Goal: Find contact information: Find contact information

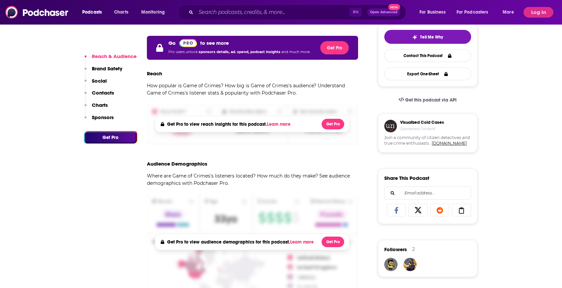
scroll to position [146, 0]
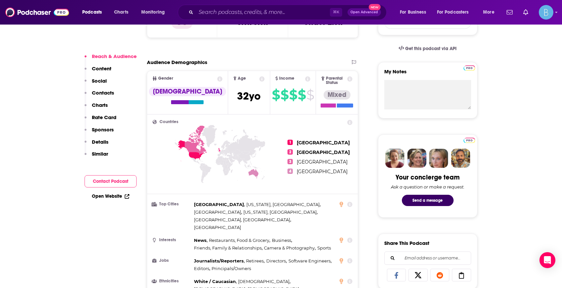
click at [104, 95] on p "Contacts" at bounding box center [103, 92] width 22 height 6
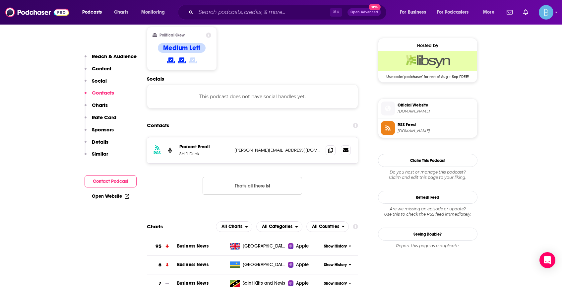
scroll to position [526, 0]
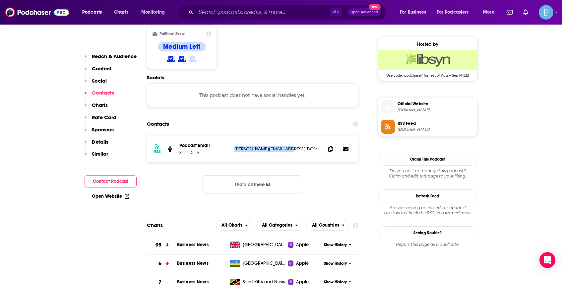
drag, startPoint x: 282, startPoint y: 124, endPoint x: 233, endPoint y: 124, distance: 49.4
click at [233, 136] on div "RSS Podcast Email Shift Drink [PERSON_NAME][EMAIL_ADDRESS][DOMAIN_NAME] [PERSON…" at bounding box center [252, 149] width 211 height 26
copy p "[PERSON_NAME][EMAIL_ADDRESS][DOMAIN_NAME]"
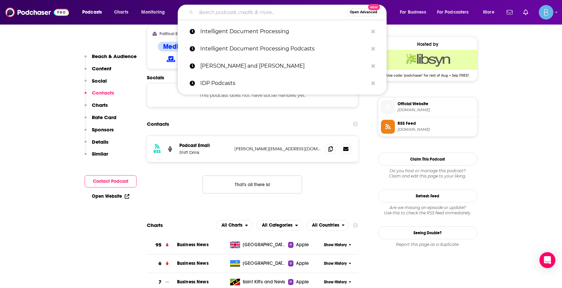
click at [224, 11] on input "Search podcasts, credits, & more..." at bounding box center [271, 12] width 151 height 11
paste input "[EMAIL_ADDRESS][DOMAIN_NAME]"
type input "[EMAIL_ADDRESS][DOMAIN_NAME]"
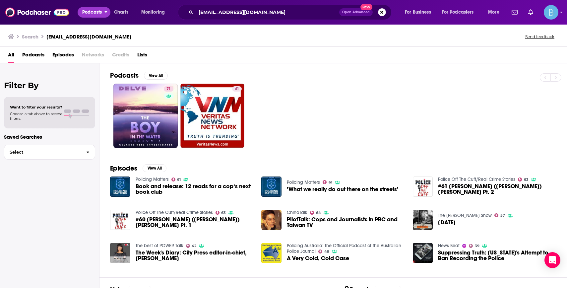
click at [90, 13] on span "Podcasts" at bounding box center [92, 12] width 20 height 9
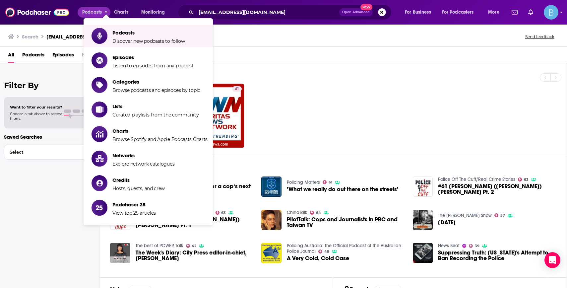
click at [289, 78] on div "Podcasts View All" at bounding box center [338, 77] width 456 height 12
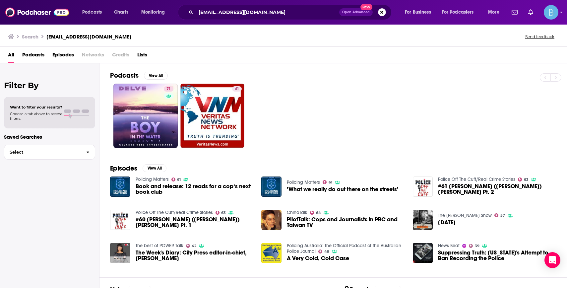
click at [33, 57] on span "Podcasts" at bounding box center [33, 56] width 22 height 14
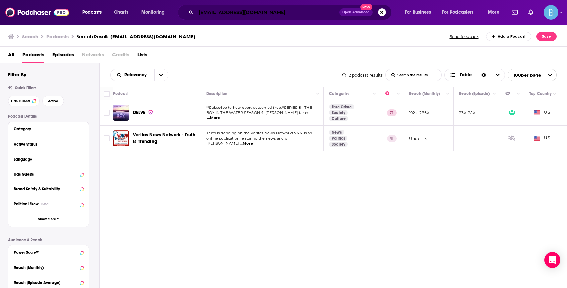
click at [221, 12] on input "[EMAIL_ADDRESS][DOMAIN_NAME]" at bounding box center [267, 12] width 143 height 11
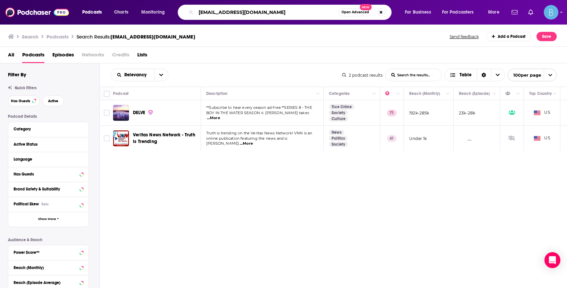
click at [221, 12] on input "[EMAIL_ADDRESS][DOMAIN_NAME]" at bounding box center [267, 12] width 143 height 11
type input "protectors podcast"
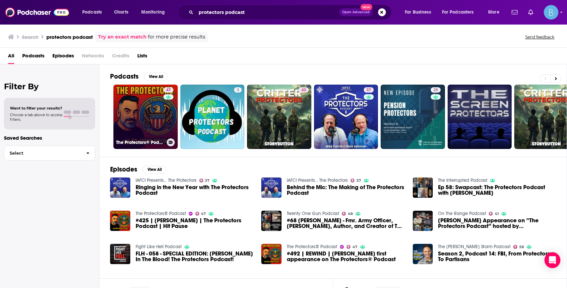
click at [147, 106] on link "47 The Protectors® Podcast" at bounding box center [145, 117] width 64 height 64
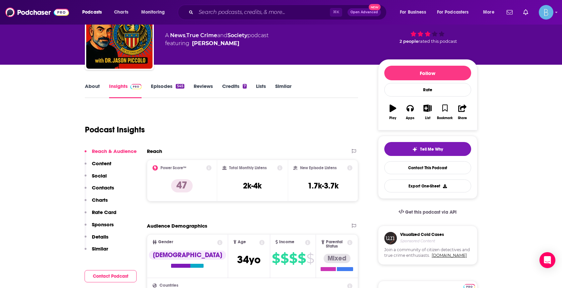
scroll to position [55, 0]
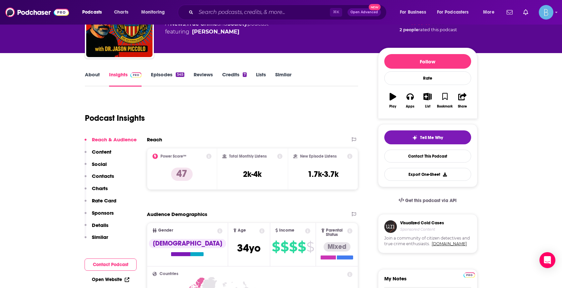
click at [105, 175] on p "Contacts" at bounding box center [103, 176] width 22 height 6
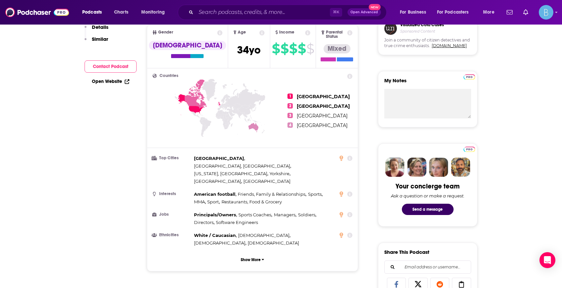
scroll to position [0, 0]
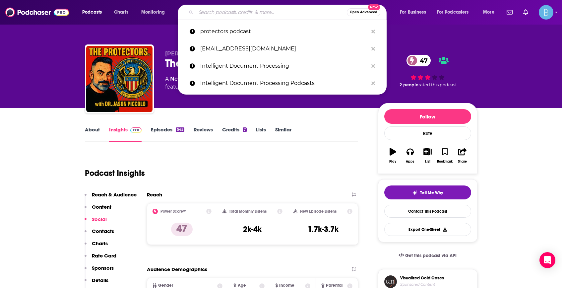
click at [220, 13] on input "Search podcasts, credits, & more..." at bounding box center [271, 12] width 151 height 11
paste input "[EMAIL_ADDRESS][DOMAIN_NAME]"
type input "[EMAIL_ADDRESS][DOMAIN_NAME]"
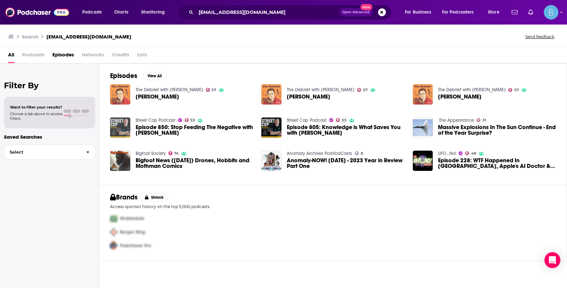
click at [117, 125] on img "Episode 850: Stop Feeding The Negative with Jon Becker" at bounding box center [120, 127] width 20 height 20
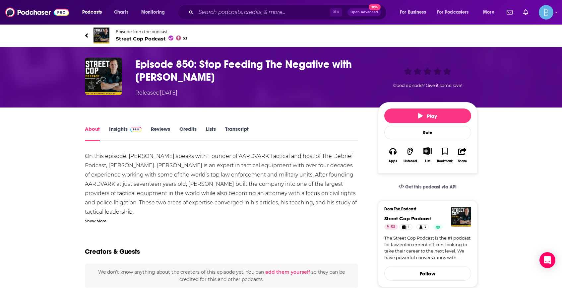
click at [118, 128] on link "Insights" at bounding box center [125, 133] width 33 height 15
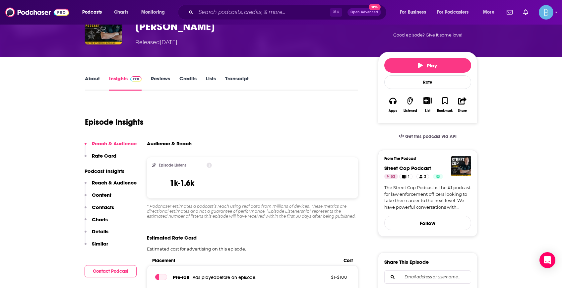
scroll to position [80, 0]
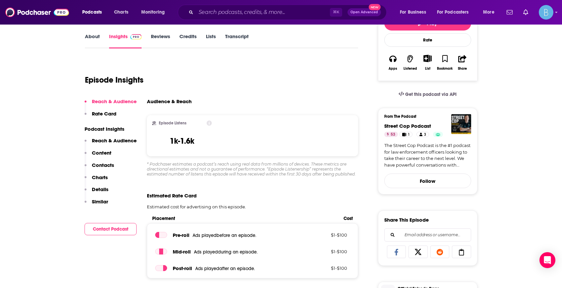
click at [103, 166] on p "Contacts" at bounding box center [103, 165] width 22 height 6
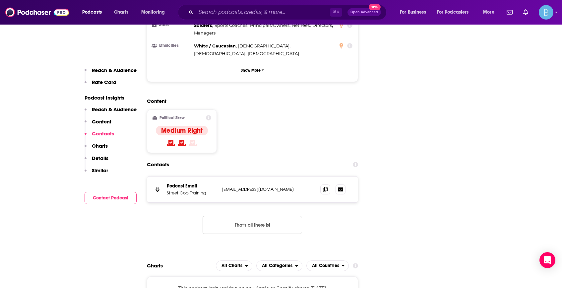
scroll to position [717, 0]
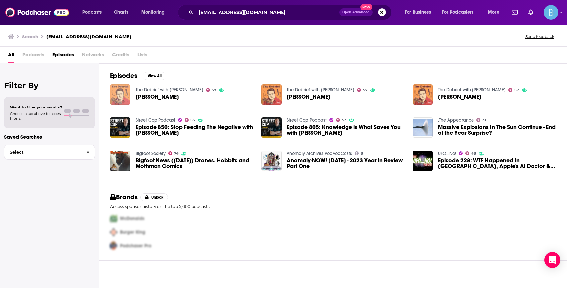
click at [124, 93] on img "Geraldine Hickey" at bounding box center [120, 94] width 20 height 20
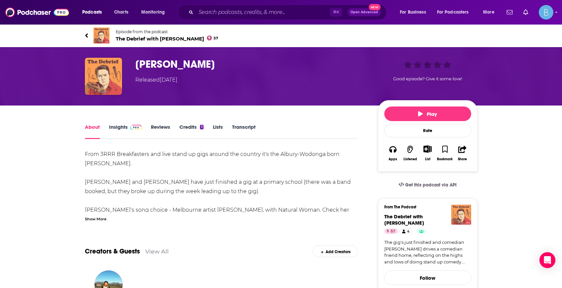
click at [114, 126] on link "Insights" at bounding box center [125, 131] width 33 height 15
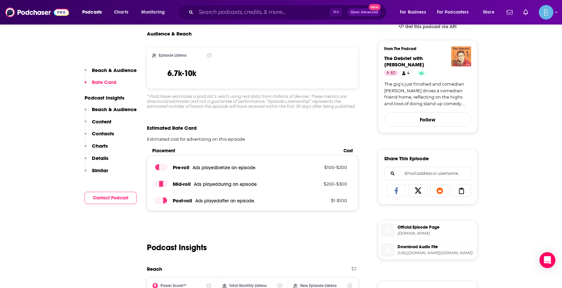
scroll to position [160, 0]
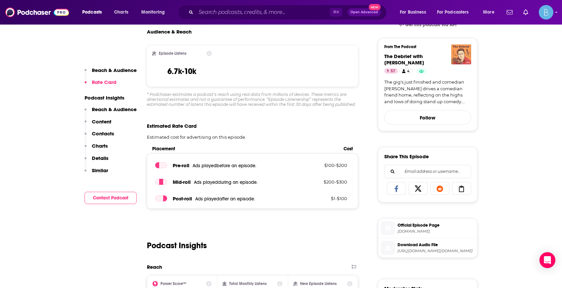
click at [105, 134] on p "Contacts" at bounding box center [103, 133] width 22 height 6
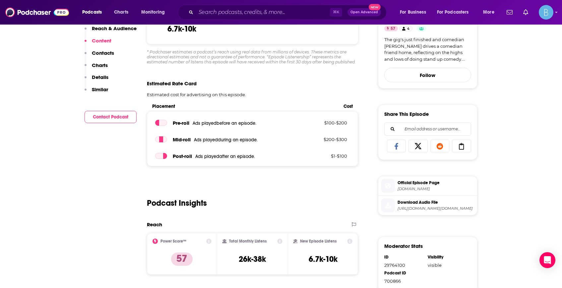
scroll to position [0, 0]
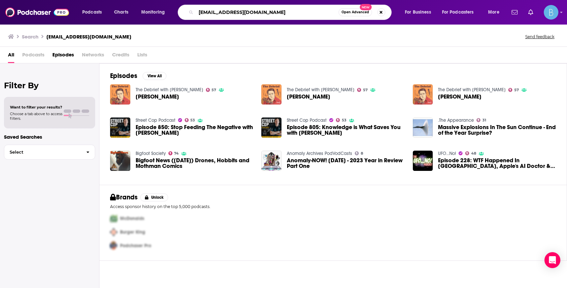
drag, startPoint x: 262, startPoint y: 12, endPoint x: 194, endPoint y: 9, distance: 69.0
click at [192, 11] on div "[EMAIL_ADDRESS][DOMAIN_NAME] Open Advanced New" at bounding box center [285, 12] width 214 height 15
type input "the debrief with [PERSON_NAME]"
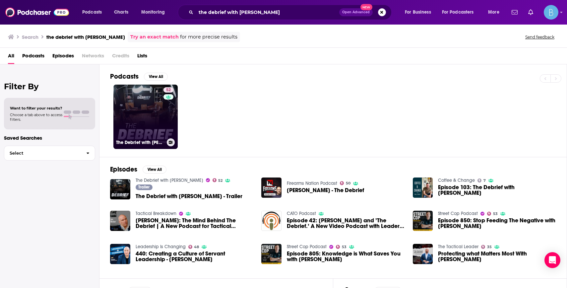
click at [132, 117] on link "52 The Debrief with [PERSON_NAME]" at bounding box center [145, 117] width 64 height 64
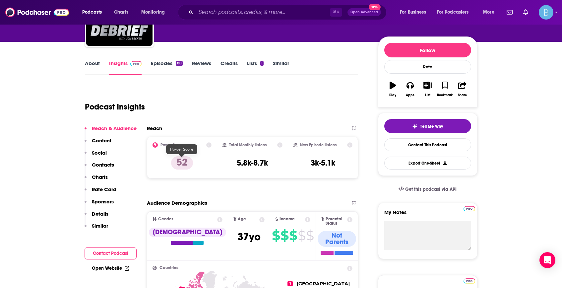
scroll to position [94, 0]
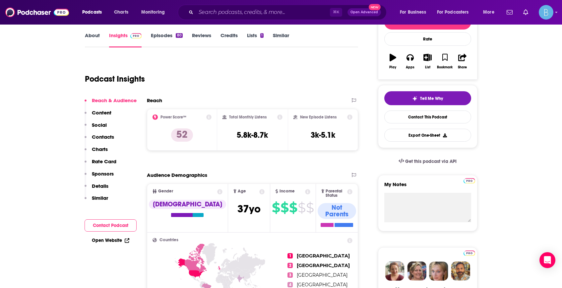
click at [106, 137] on p "Contacts" at bounding box center [103, 137] width 22 height 6
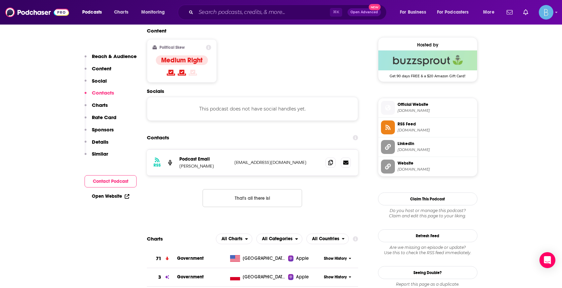
scroll to position [526, 0]
drag, startPoint x: 279, startPoint y: 124, endPoint x: 222, endPoint y: 125, distance: 57.7
click at [0, 0] on div "Podcast Email [PERSON_NAME] [EMAIL_ADDRESS][DOMAIN_NAME] [EMAIL_ADDRESS][DOMAIN…" at bounding box center [0, 0] width 0 height 0
copy div "[EMAIL_ADDRESS][DOMAIN_NAME]"
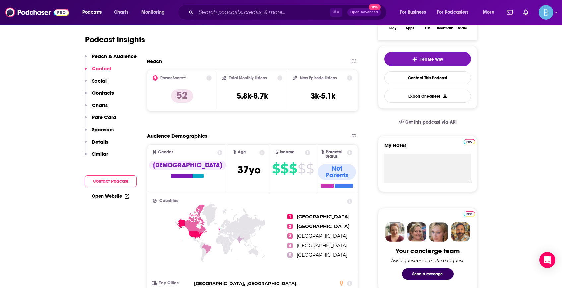
scroll to position [0, 0]
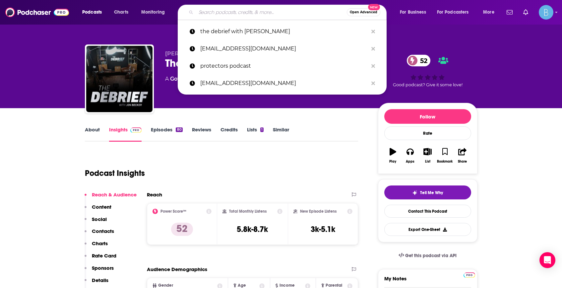
click at [224, 13] on input "Search podcasts, credits, & more..." at bounding box center [271, 12] width 151 height 11
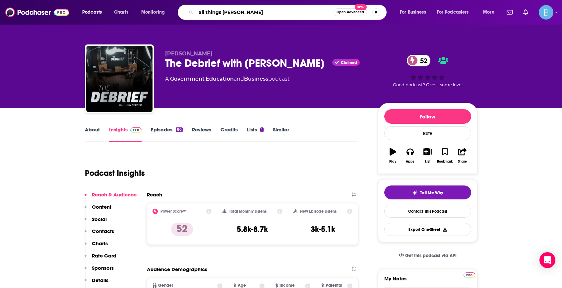
type input "all things crime"
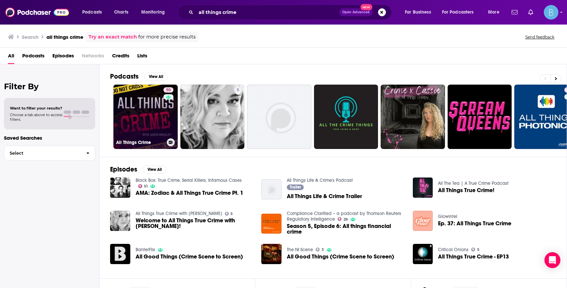
click at [151, 114] on link "50 All Things Crime" at bounding box center [145, 117] width 64 height 64
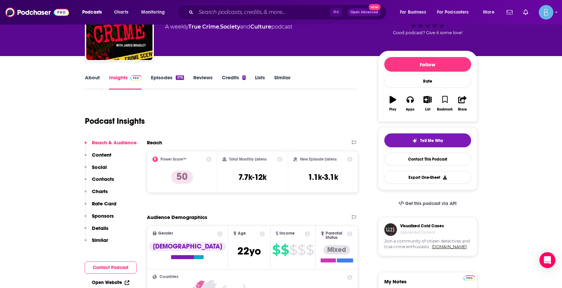
scroll to position [178, 0]
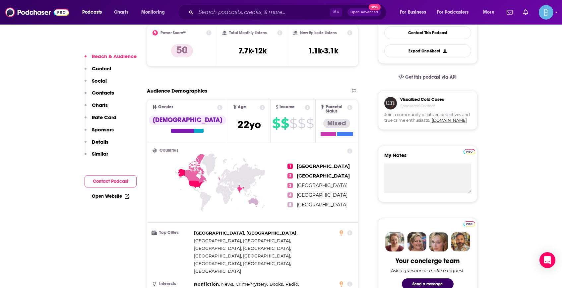
click at [99, 93] on p "Contacts" at bounding box center [103, 92] width 22 height 6
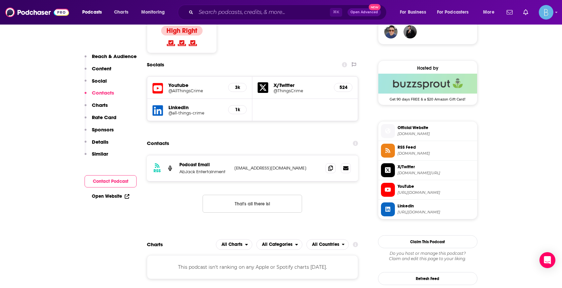
scroll to position [561, 0]
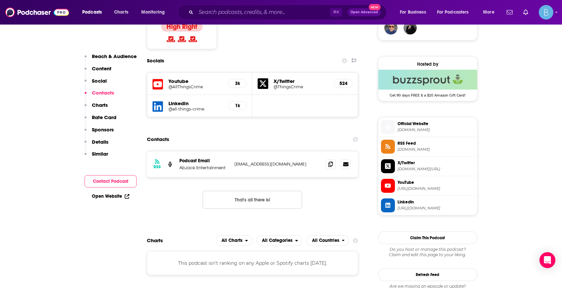
click at [246, 161] on p "[EMAIL_ADDRESS][DOMAIN_NAME]" at bounding box center [277, 164] width 86 height 6
drag, startPoint x: 246, startPoint y: 123, endPoint x: 296, endPoint y: 120, distance: 49.8
click at [298, 161] on p "[EMAIL_ADDRESS][DOMAIN_NAME]" at bounding box center [277, 164] width 86 height 6
copy p "[EMAIL_ADDRESS][DOMAIN_NAME]"
click at [227, 15] on input "Search podcasts, credits, & more..." at bounding box center [263, 12] width 134 height 11
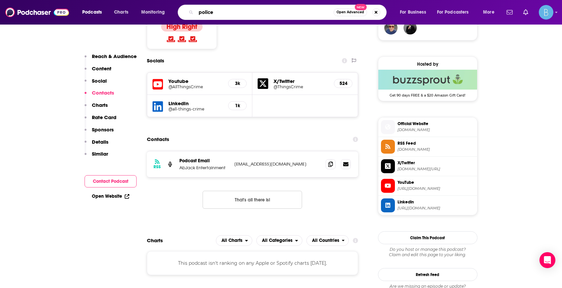
type input "police1"
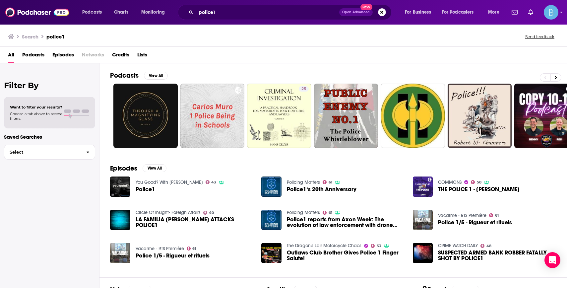
click at [143, 189] on span "Police1" at bounding box center [146, 189] width 20 height 6
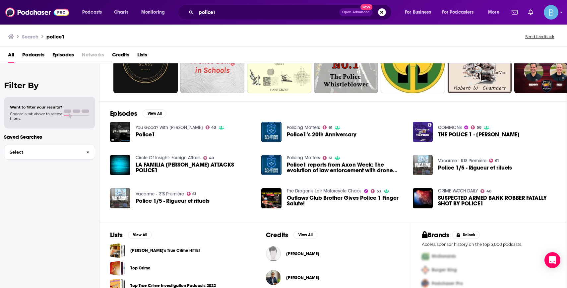
scroll to position [87, 0]
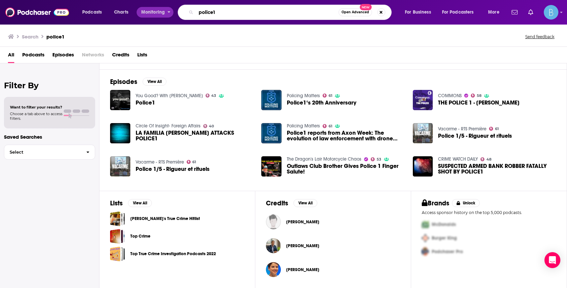
drag, startPoint x: 238, startPoint y: 13, endPoint x: 160, endPoint y: 11, distance: 77.3
click at [160, 11] on div "Podcasts Charts Monitoring police1 Open Advanced New For Business For Podcaster…" at bounding box center [292, 12] width 428 height 15
type input "policing matters"
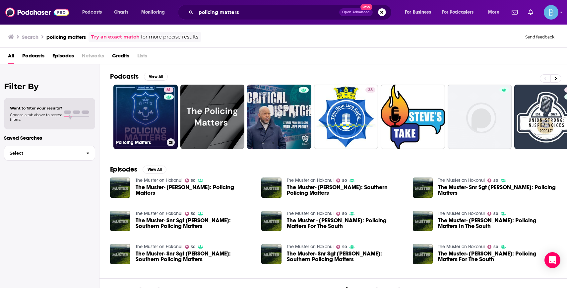
click at [147, 102] on link "61 Policing Matters" at bounding box center [145, 117] width 64 height 64
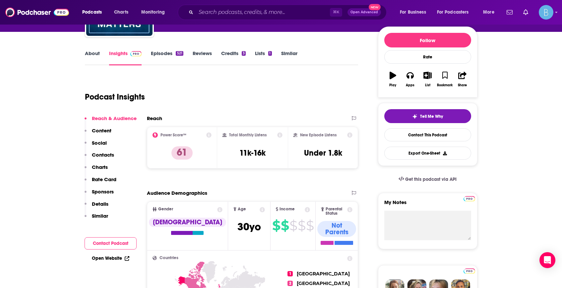
scroll to position [97, 0]
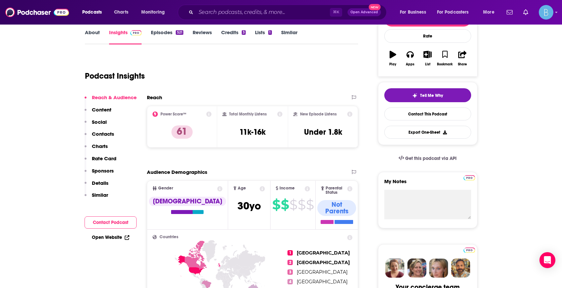
click at [102, 133] on p "Contacts" at bounding box center [103, 134] width 22 height 6
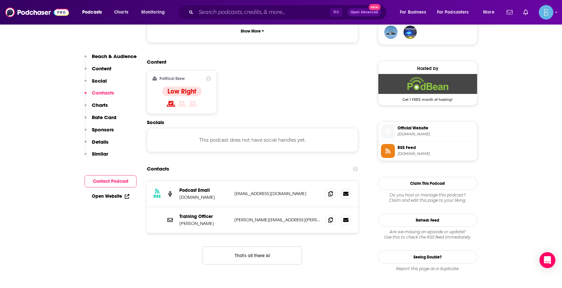
scroll to position [526, 0]
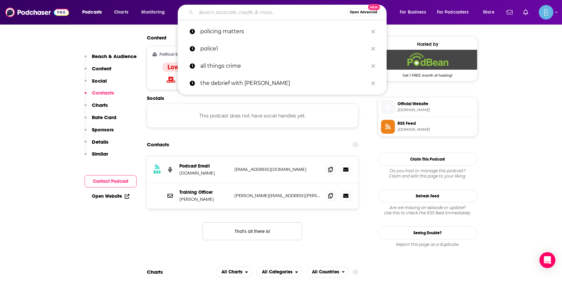
click at [217, 11] on input "Search podcasts, credits, & more..." at bounding box center [271, 12] width 151 height 11
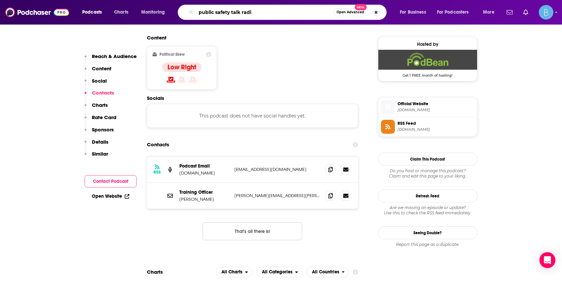
type input "public safety talk radio"
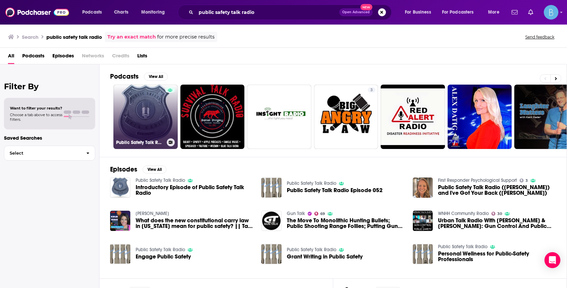
click at [144, 104] on link "Public Safety Talk Radio" at bounding box center [145, 117] width 64 height 64
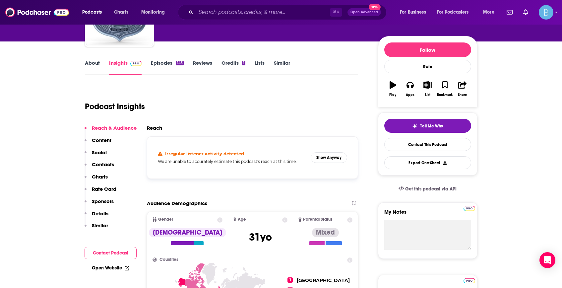
scroll to position [83, 0]
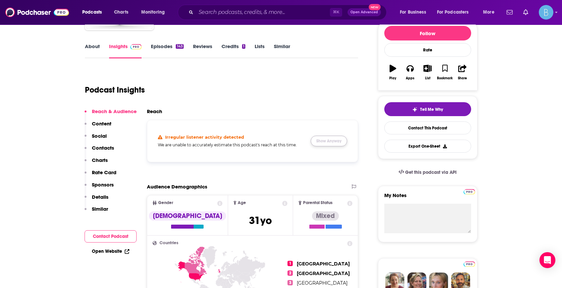
click at [338, 140] on button "Show Anyway" at bounding box center [329, 141] width 36 height 11
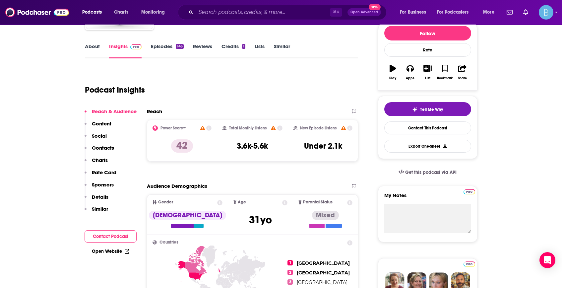
click at [105, 146] on p "Contacts" at bounding box center [103, 148] width 22 height 6
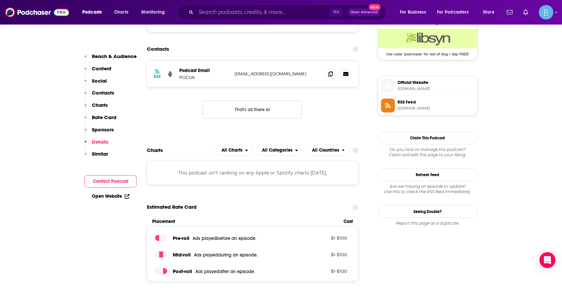
scroll to position [489, 0]
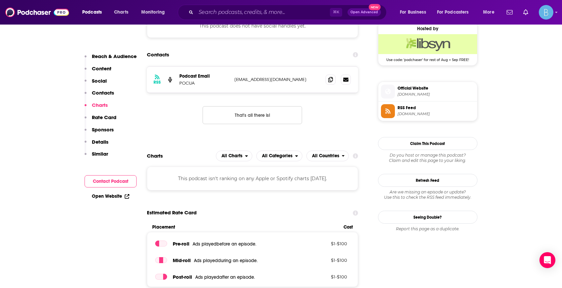
click at [105, 93] on p "Contacts" at bounding box center [103, 92] width 22 height 6
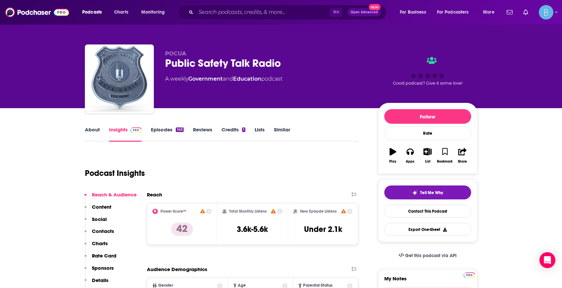
scroll to position [0, 0]
